Goal: Task Accomplishment & Management: Complete application form

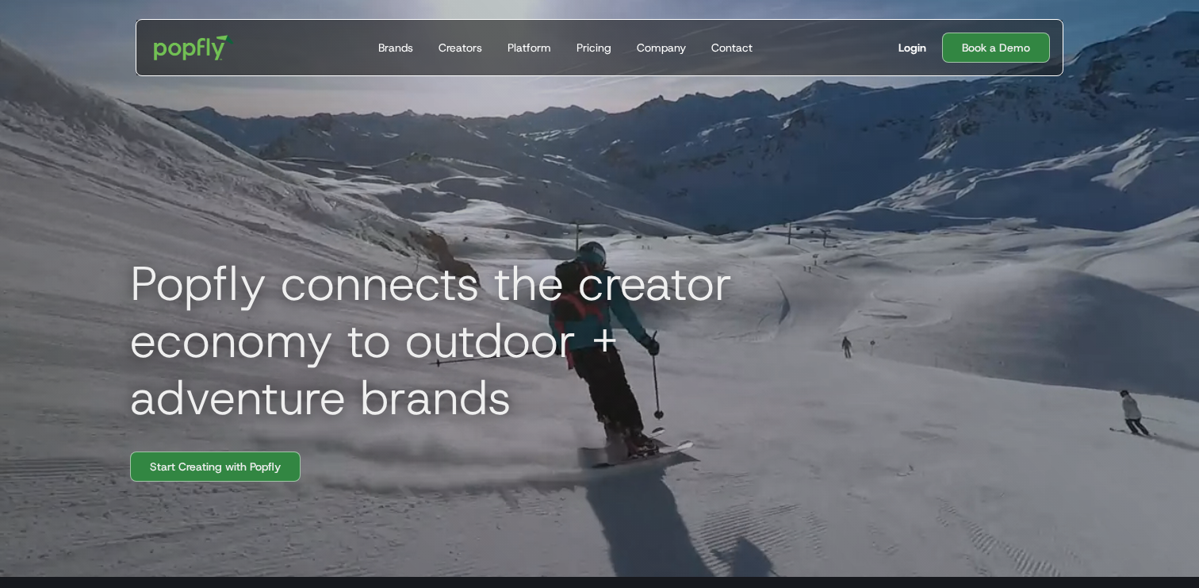
click at [902, 51] on div "Login" at bounding box center [912, 48] width 28 height 16
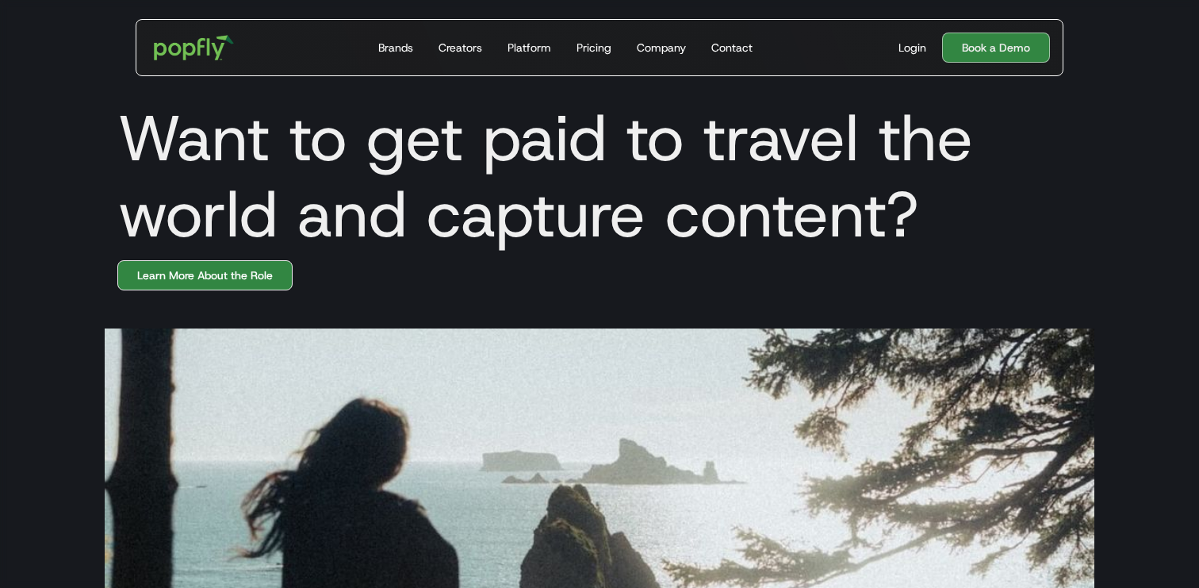
click at [214, 285] on link "Learn More About the Role" at bounding box center [204, 275] width 175 height 30
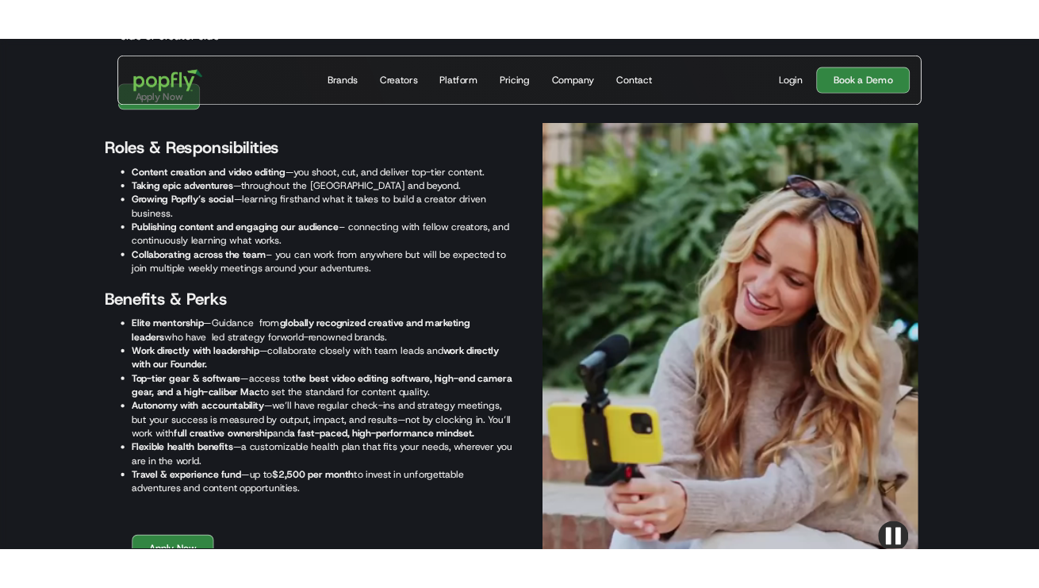
scroll to position [1907, 0]
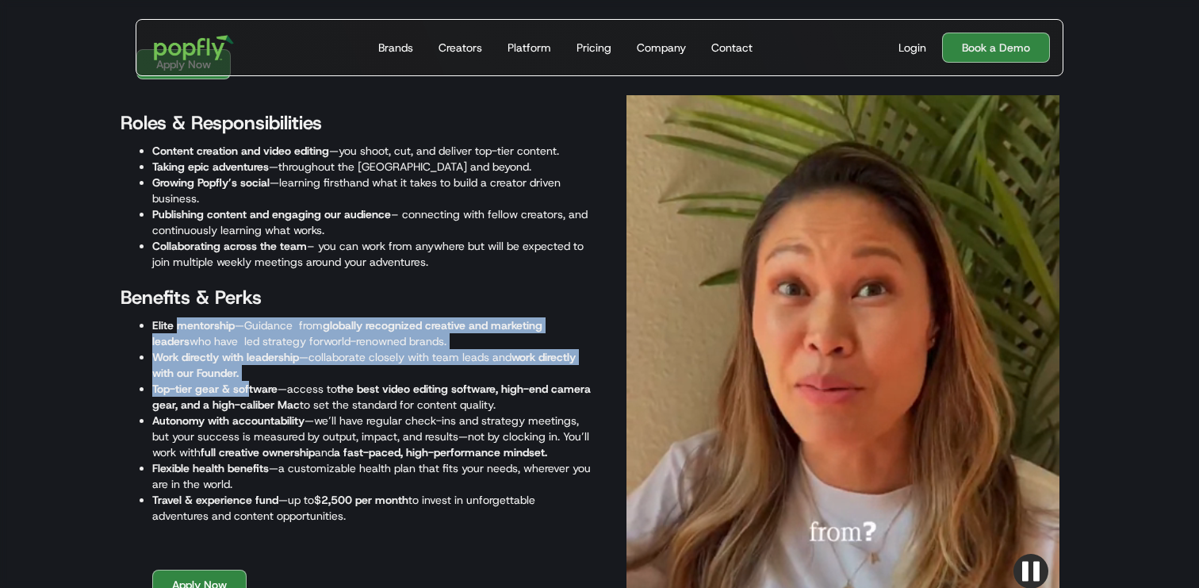
drag, startPoint x: 178, startPoint y: 322, endPoint x: 251, endPoint y: 381, distance: 93.5
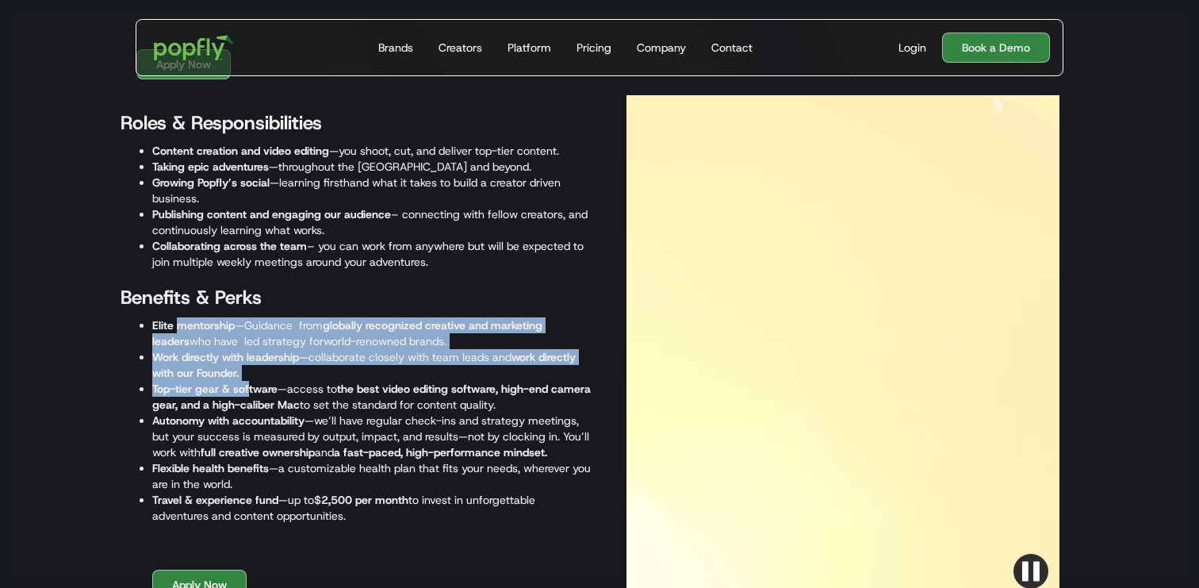
click at [251, 381] on ul "Elite mentorship —Guidance from globally recognized creative and marketing lead…" at bounding box center [356, 420] width 471 height 206
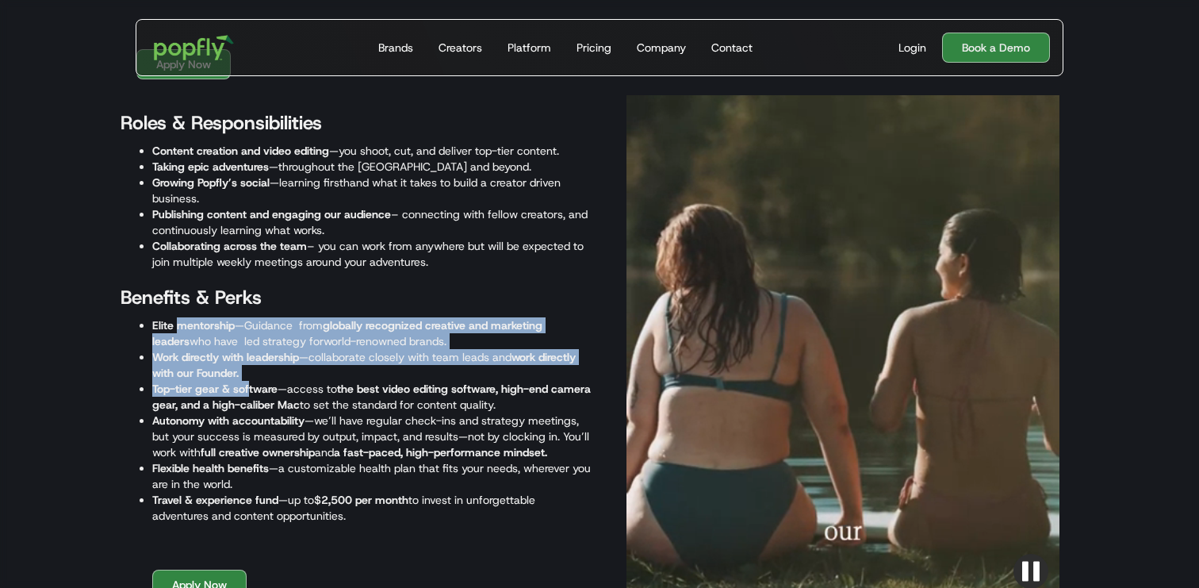
click at [251, 381] on strong "Top-tier gear & software" at bounding box center [214, 388] width 125 height 14
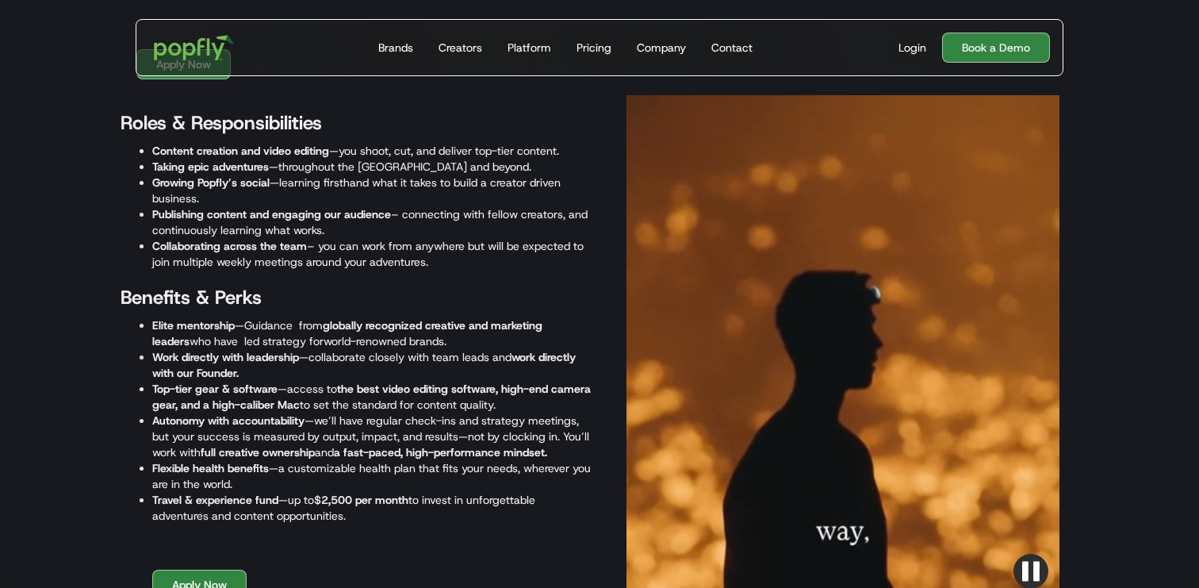
click at [186, 390] on strong "Top-tier gear & software" at bounding box center [214, 388] width 125 height 14
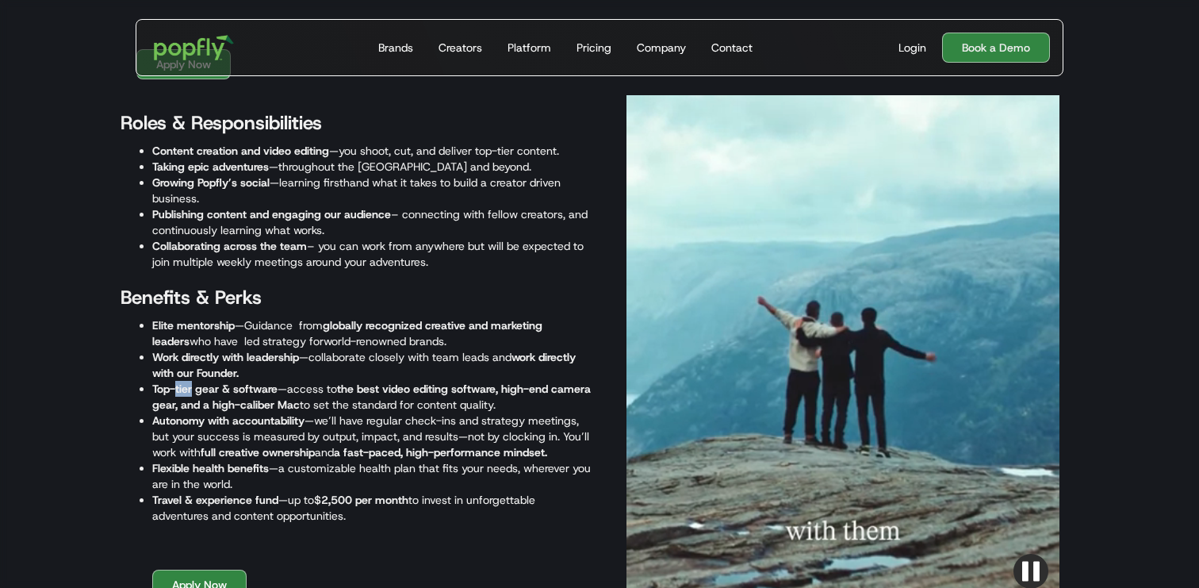
click at [186, 390] on strong "Top-tier gear & software" at bounding box center [214, 388] width 125 height 14
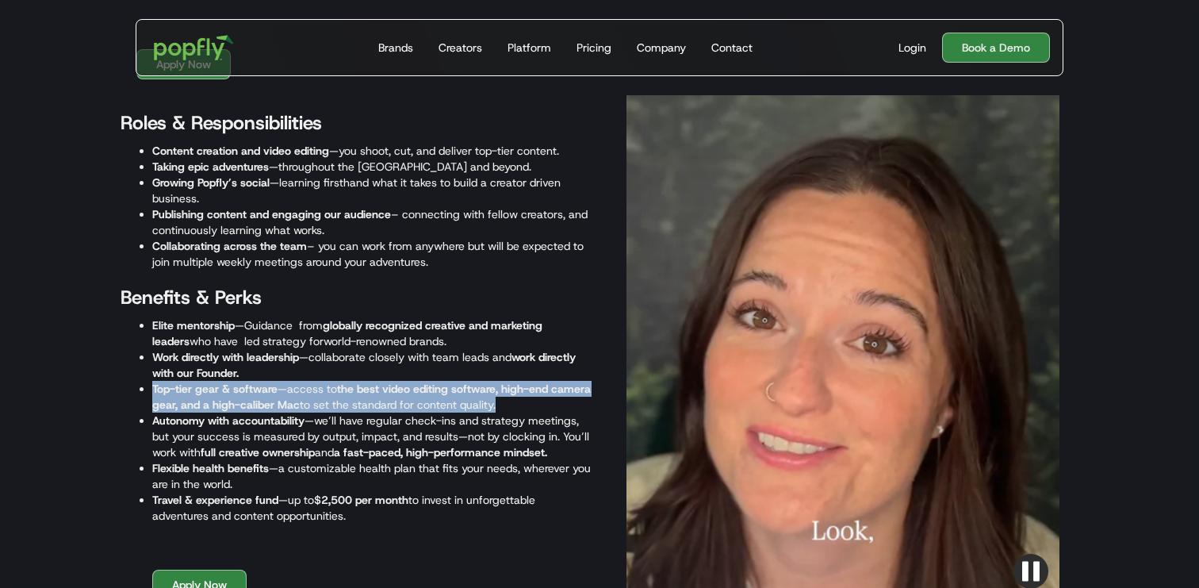
click at [186, 390] on strong "Top-tier gear & software" at bounding box center [214, 388] width 125 height 14
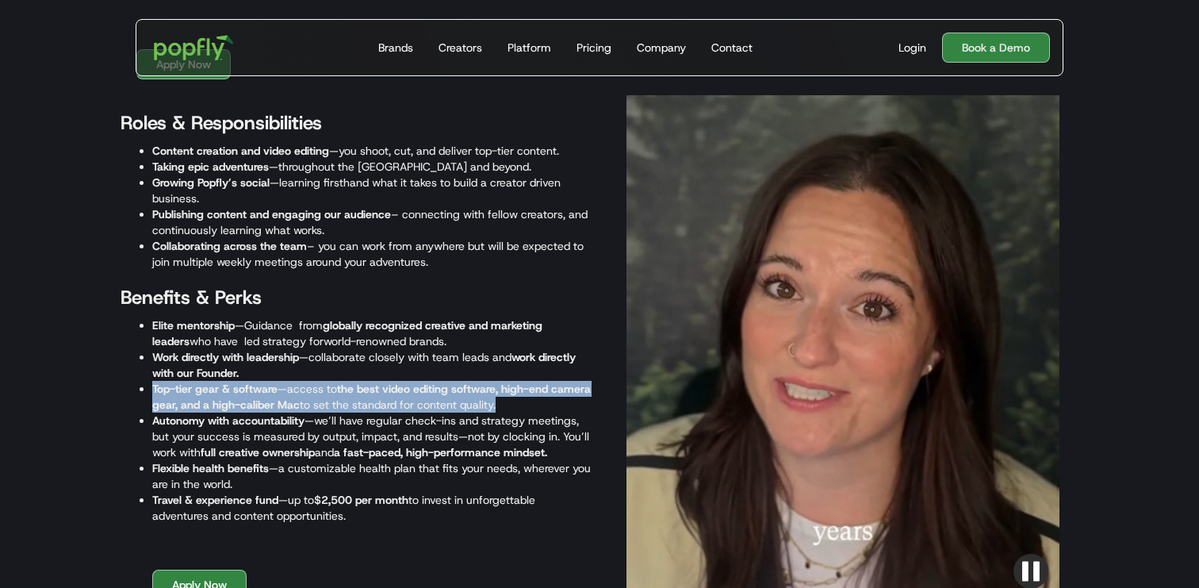
copy li "Top-tier gear & software —access to the best video editing software, high-end c…"
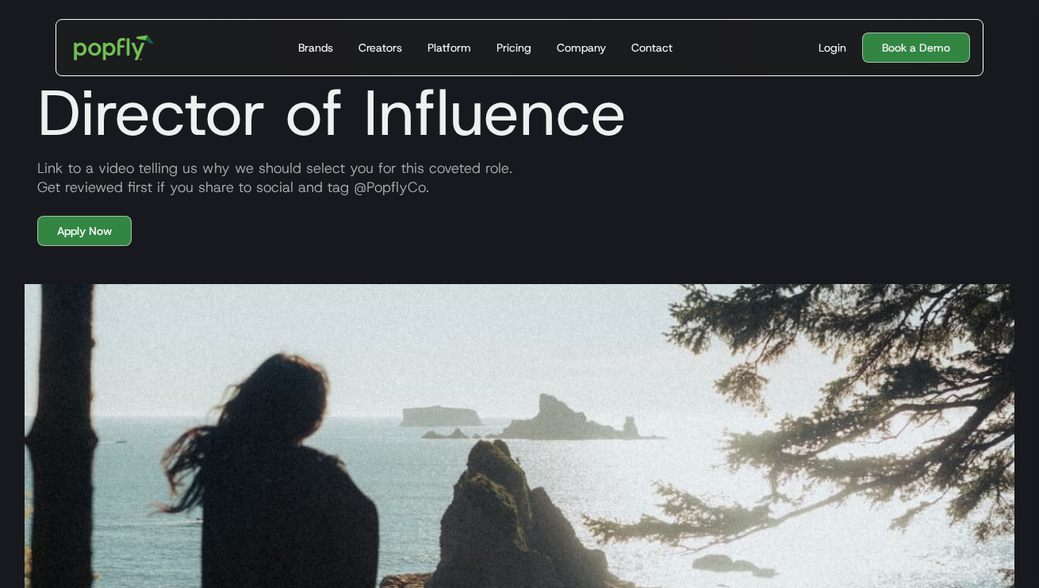
scroll to position [0, 0]
